Goal: Task Accomplishment & Management: Use online tool/utility

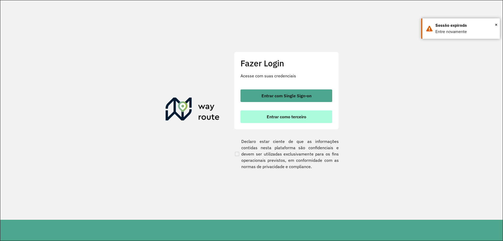
click at [275, 115] on span "Entrar como terceiro" at bounding box center [287, 116] width 40 height 4
click at [258, 89] on div "Fazer Login Acesse com suas credenciais Entrar com Single Sign-on Entrar como t…" at bounding box center [286, 91] width 105 height 78
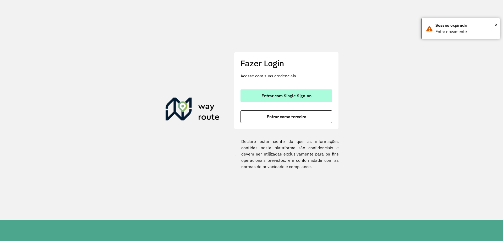
click at [270, 95] on span "Entrar com Single Sign-on" at bounding box center [286, 96] width 50 height 4
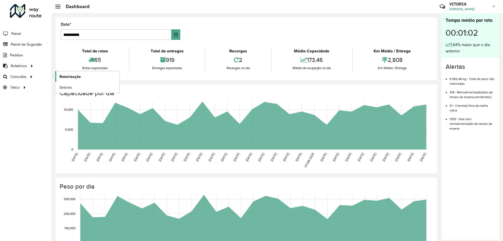
click at [62, 73] on link "Roteirização" at bounding box center [87, 76] width 64 height 10
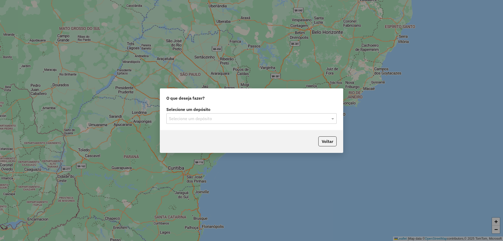
click at [188, 120] on input "text" at bounding box center [246, 119] width 155 height 6
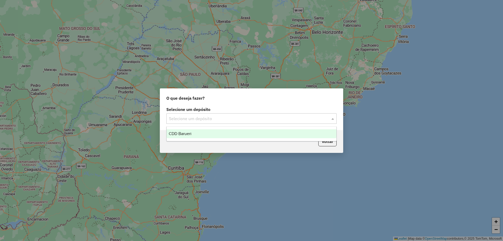
click at [186, 132] on span "CDD Barueri" at bounding box center [180, 133] width 23 height 4
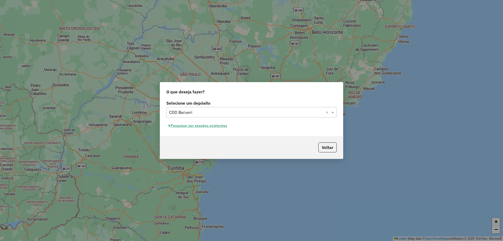
click at [214, 128] on button "Pesquisar por sessões existentes" at bounding box center [197, 126] width 63 height 8
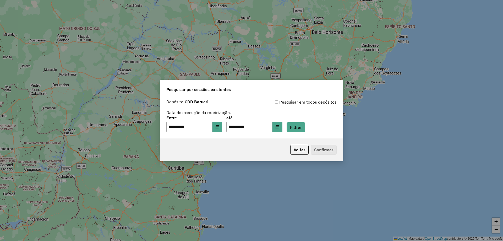
click at [300, 133] on div "**********" at bounding box center [251, 118] width 183 height 42
click at [301, 130] on button "Filtrar" at bounding box center [296, 127] width 19 height 10
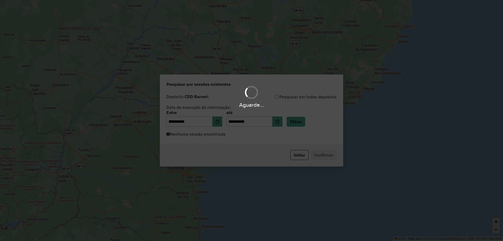
click at [258, 143] on div "Aguarde..." at bounding box center [251, 120] width 503 height 241
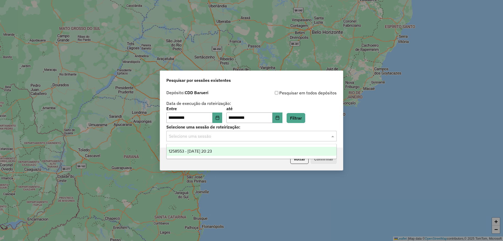
click at [255, 136] on input "text" at bounding box center [246, 136] width 155 height 6
click at [244, 151] on div "1258553 - [DATE] 20:23" at bounding box center [252, 151] width 170 height 9
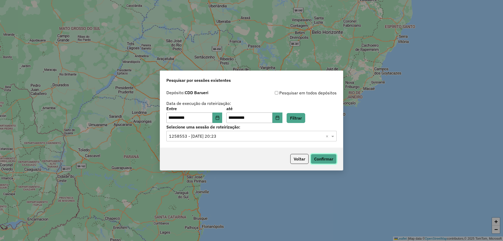
click at [316, 158] on button "Confirmar" at bounding box center [324, 159] width 26 height 10
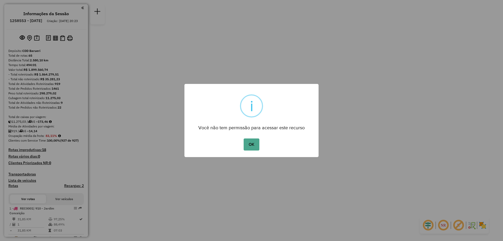
click at [262, 140] on div "OK No Cancel" at bounding box center [251, 144] width 134 height 15
click at [258, 143] on button "OK" at bounding box center [251, 144] width 15 height 12
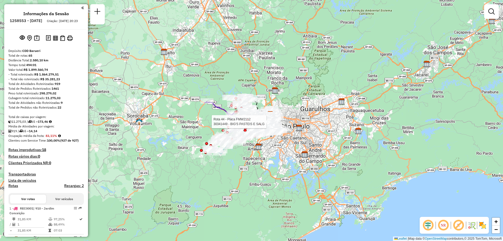
scroll to position [1086, 0]
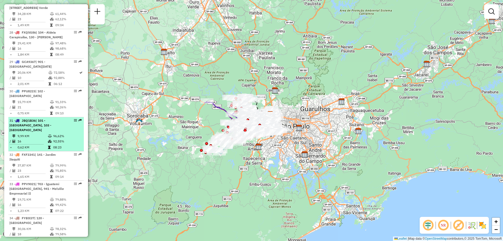
select select "**********"
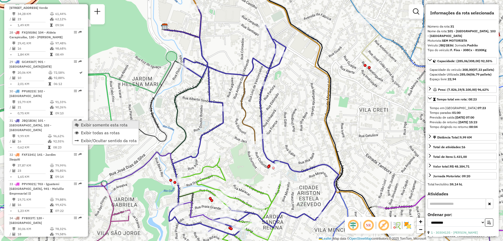
click at [108, 126] on span "Exibir somente esta rota" at bounding box center [104, 125] width 47 height 4
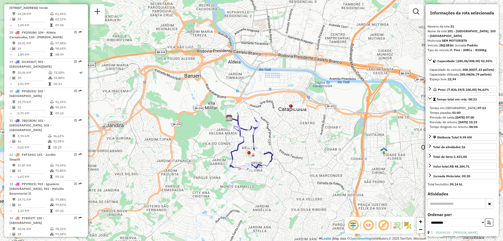
click at [406, 224] on img at bounding box center [407, 225] width 8 height 8
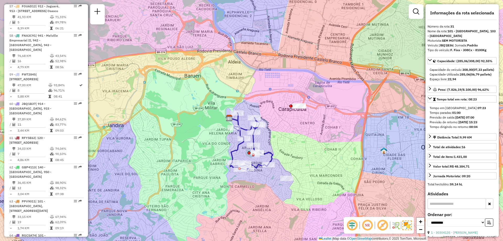
scroll to position [764, 0]
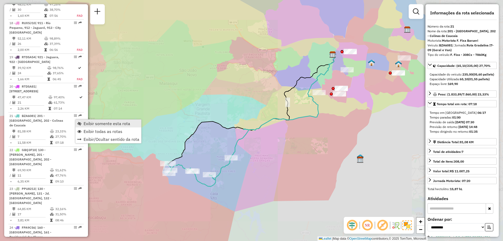
click at [86, 121] on span "Exibir somente esta rota" at bounding box center [107, 123] width 47 height 4
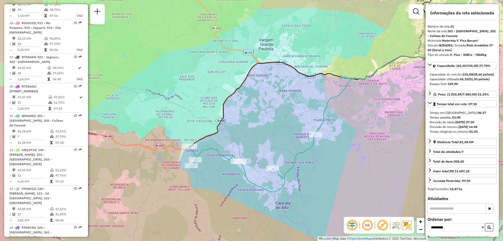
drag, startPoint x: 198, startPoint y: 184, endPoint x: 228, endPoint y: 178, distance: 31.4
click at [228, 178] on div "Janela de atendimento Grade de atendimento Capacidade Transportadoras Veículos …" at bounding box center [251, 120] width 503 height 241
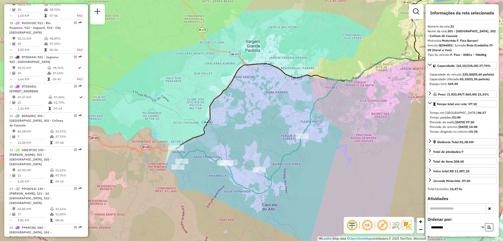
drag, startPoint x: 228, startPoint y: 178, endPoint x: 215, endPoint y: 179, distance: 13.5
click at [215, 179] on div "Janela de atendimento Grade de atendimento Capacidade Transportadoras Veículos …" at bounding box center [251, 120] width 503 height 241
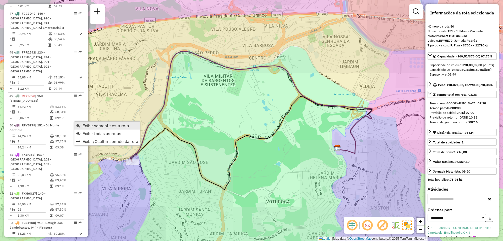
click at [87, 124] on span "Exibir somente esta rota" at bounding box center [106, 125] width 47 height 4
